Goal: Task Accomplishment & Management: Use online tool/utility

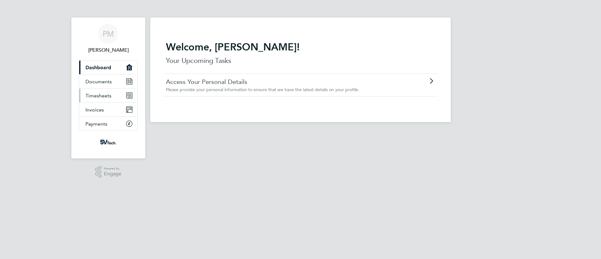
click at [104, 95] on span "Timesheets" at bounding box center [99, 96] width 26 height 6
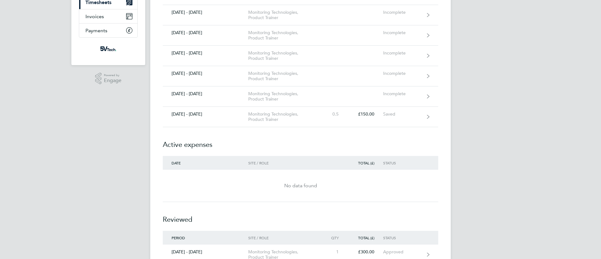
scroll to position [75, 0]
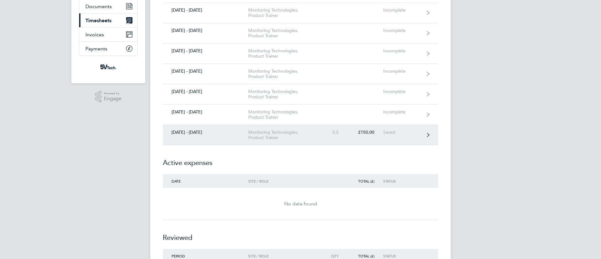
click at [317, 136] on div "Monitoring Technologies, Product Trainer" at bounding box center [284, 135] width 72 height 11
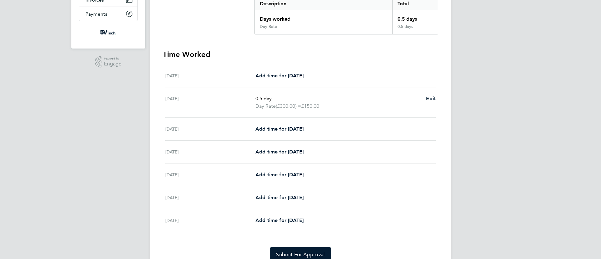
scroll to position [138, 0]
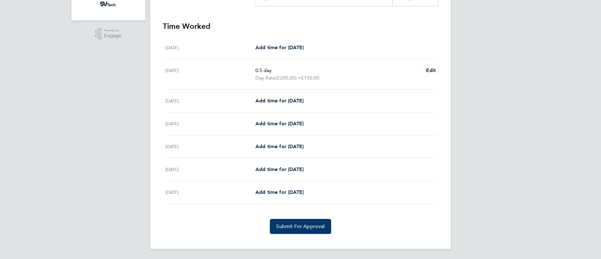
click at [300, 231] on button "Submit For Approval" at bounding box center [300, 226] width 61 height 15
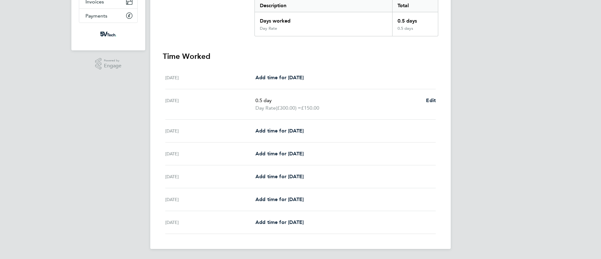
scroll to position [0, 0]
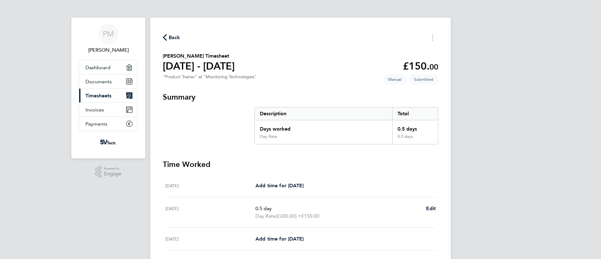
click at [99, 95] on span "Timesheets" at bounding box center [99, 96] width 26 height 6
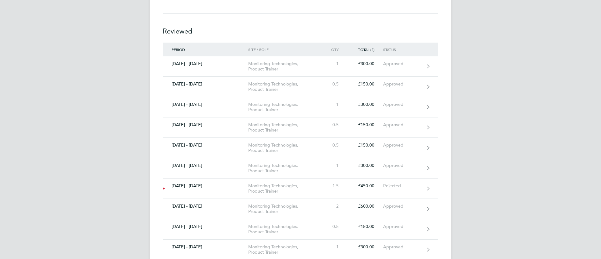
scroll to position [282, 0]
